Goal: Task Accomplishment & Management: Manage account settings

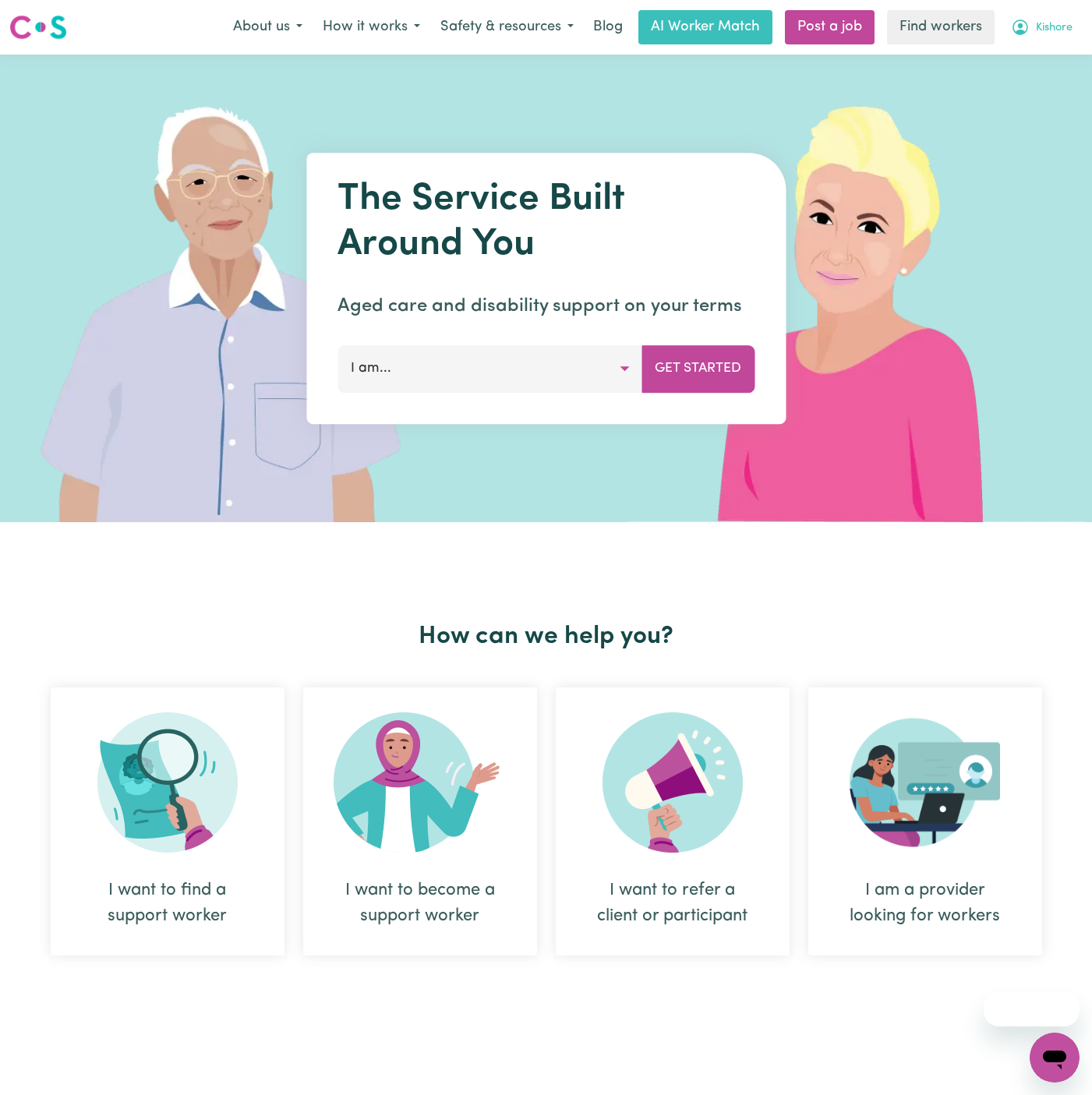
click at [1063, 27] on span "Kishore" at bounding box center [1054, 28] width 37 height 17
click at [1063, 90] on link "Logout" at bounding box center [1020, 89] width 123 height 30
click at [1063, 16] on link "Login" at bounding box center [1056, 27] width 54 height 34
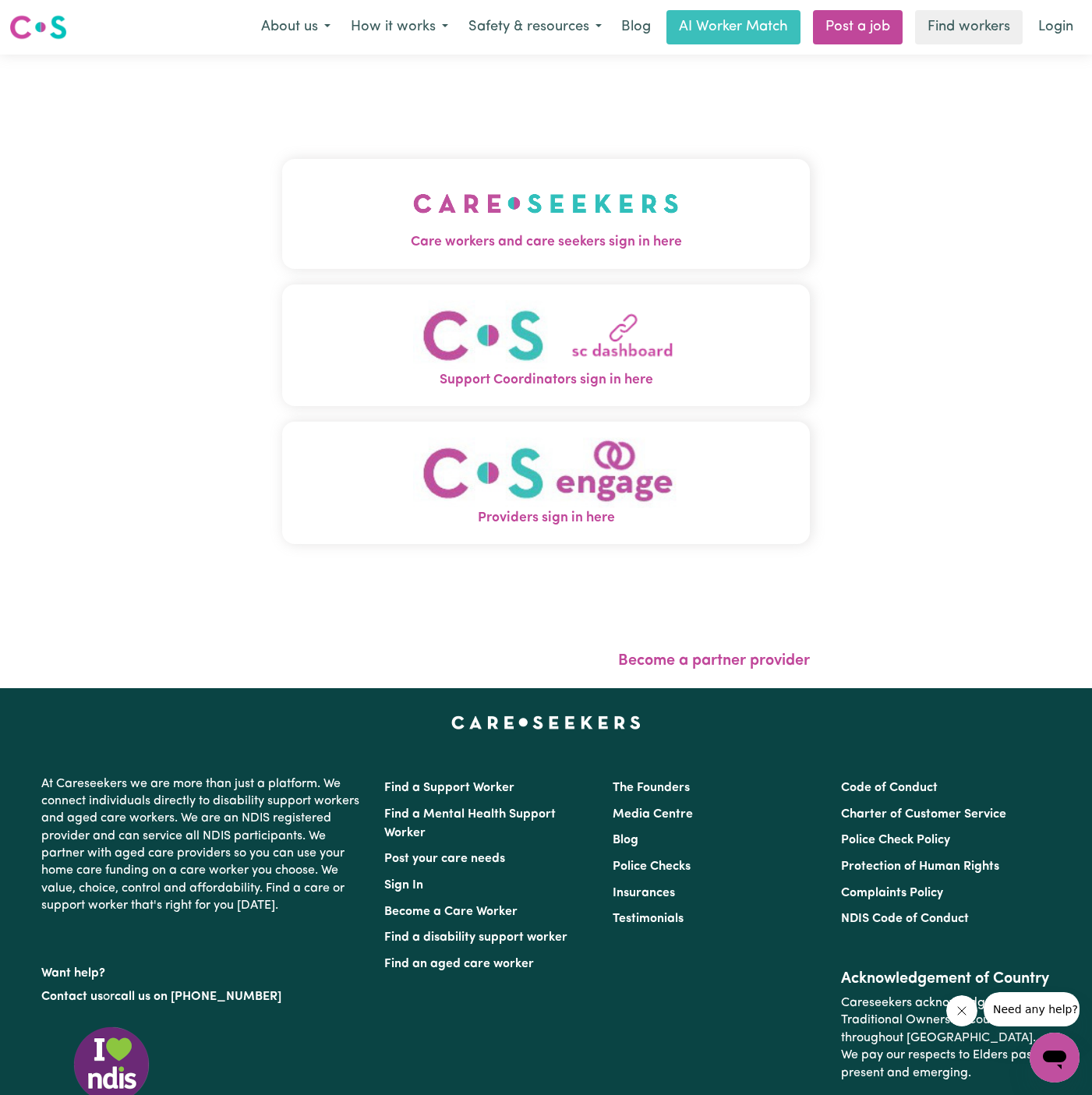
click at [635, 180] on img "Care workers and care seekers sign in here" at bounding box center [546, 203] width 266 height 57
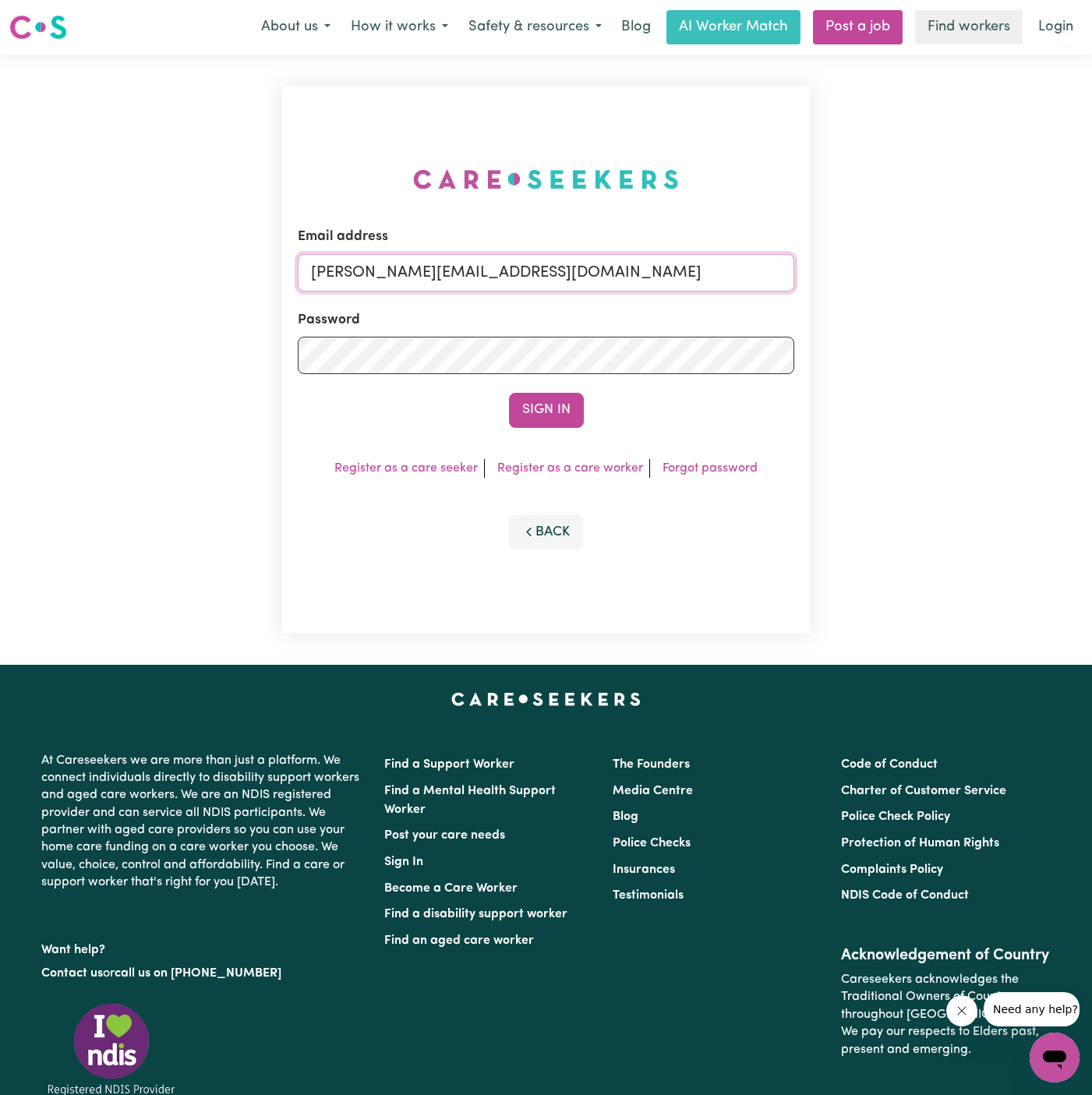
click at [662, 268] on input "[PERSON_NAME][EMAIL_ADDRESS][DOMAIN_NAME]" at bounding box center [546, 273] width 497 height 38
drag, startPoint x: 389, startPoint y: 268, endPoint x: 830, endPoint y: 293, distance: 441.7
click at [830, 293] on div "Email address [EMAIL_ADDRESS][PERSON_NAME][DOMAIN_NAME] Password Sign In Regist…" at bounding box center [546, 360] width 1092 height 610
type input "[EMAIL_ADDRESS][DOMAIN_NAME]"
click at [509, 393] on button "Sign In" at bounding box center [546, 410] width 75 height 34
